Goal: Task Accomplishment & Management: Manage account settings

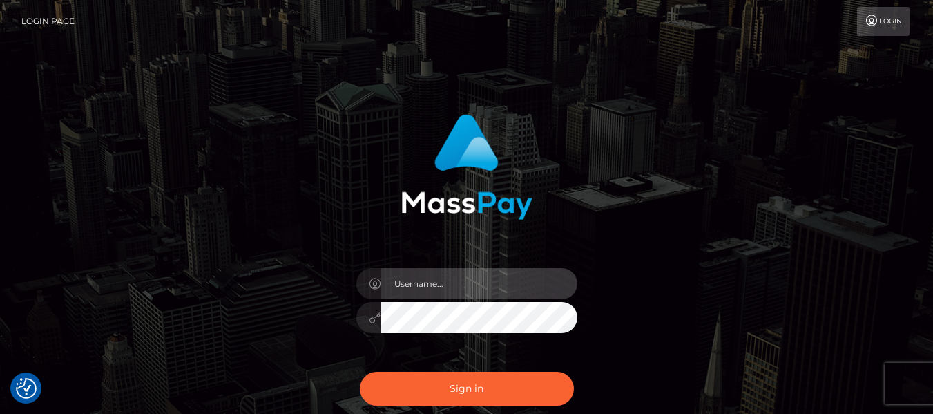
click at [489, 277] on input "text" at bounding box center [479, 283] width 196 height 31
type input "lacey.throne"
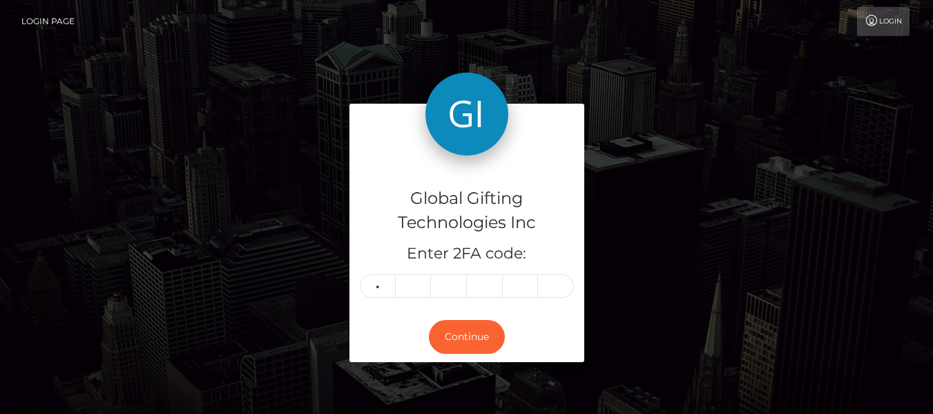
type input "3"
type input "5"
type input "2"
type input "0"
type input "3"
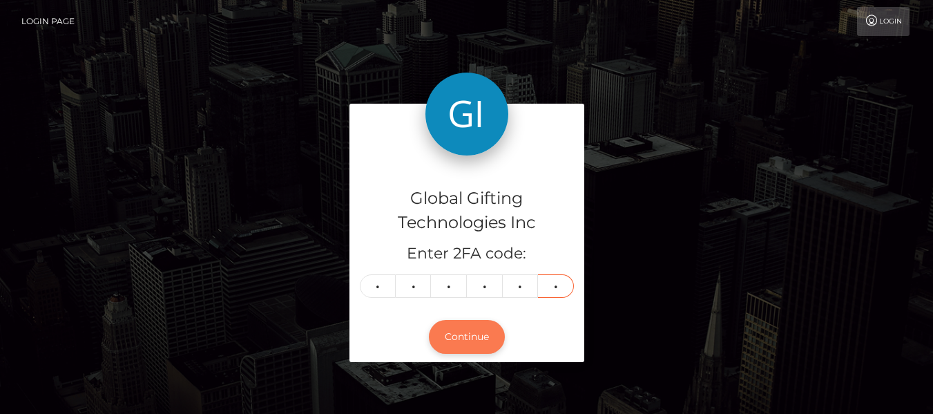
type input "1"
click at [466, 340] on button "Continue" at bounding box center [467, 337] width 76 height 34
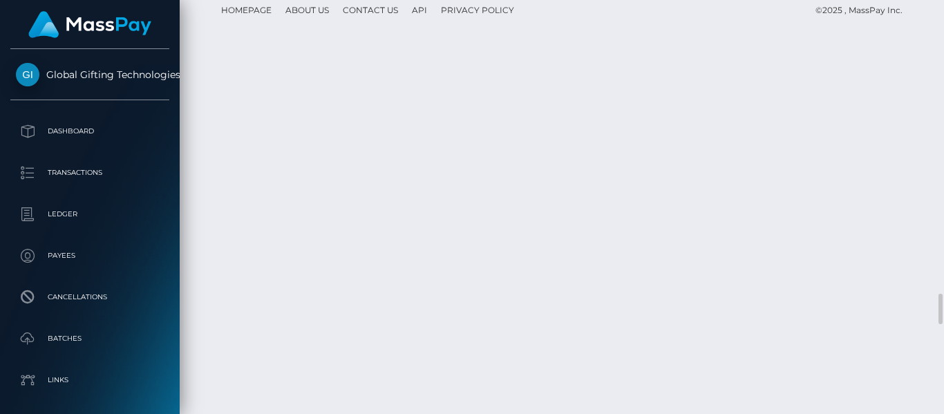
scroll to position [3978, 0]
